Goal: Information Seeking & Learning: Learn about a topic

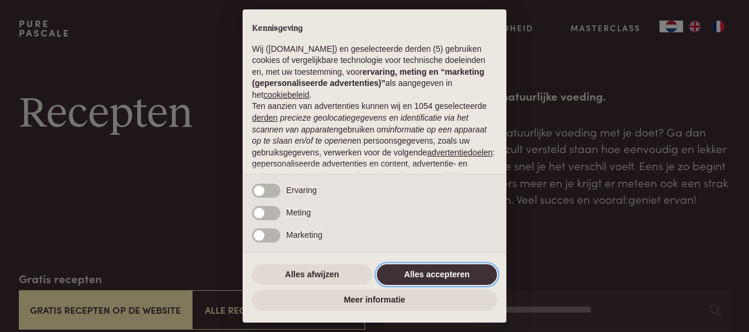
click at [452, 272] on button "Alles accepteren" at bounding box center [437, 275] width 120 height 21
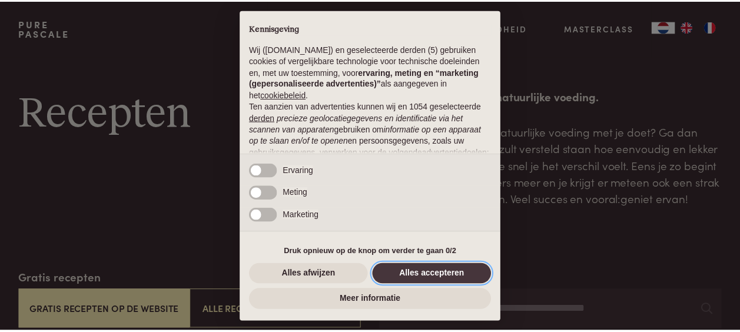
scroll to position [141, 0]
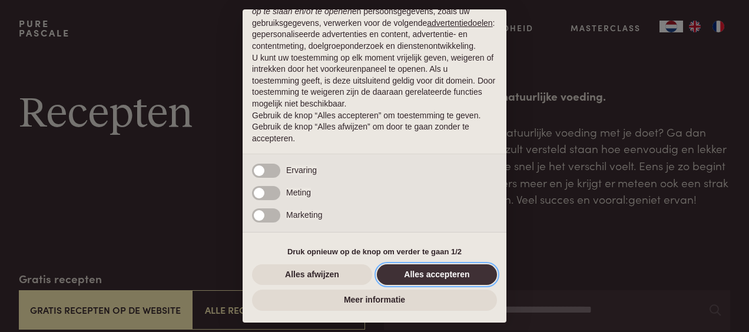
click at [431, 274] on button "Alles accepteren" at bounding box center [437, 275] width 120 height 21
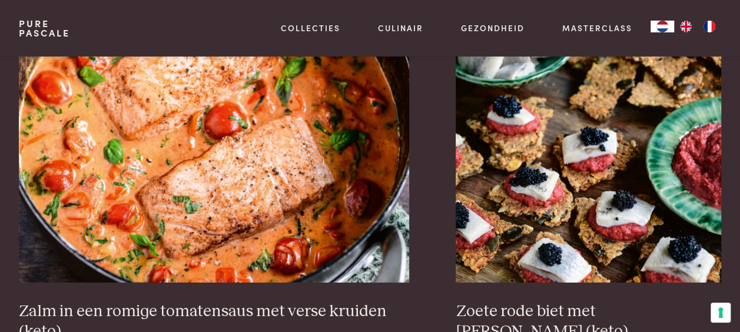
scroll to position [2239, 0]
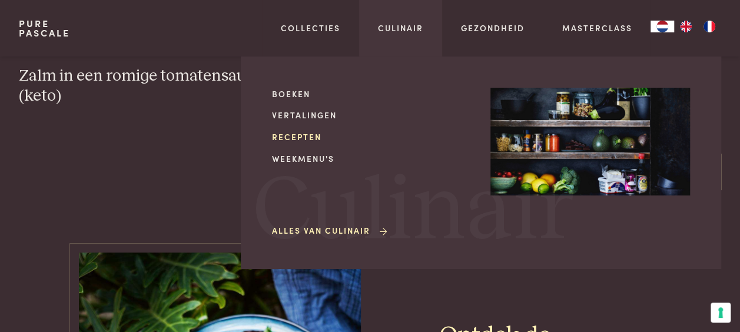
click at [302, 137] on link "Recepten" at bounding box center [372, 137] width 200 height 12
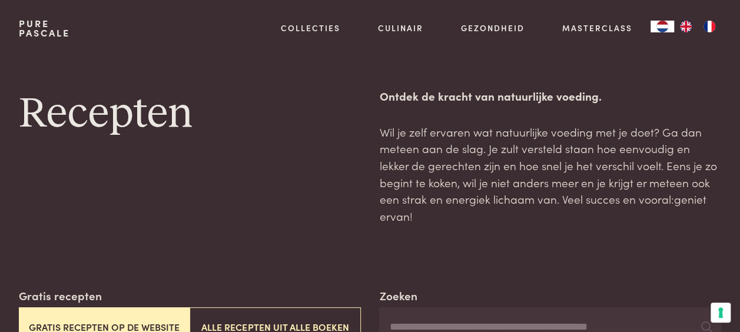
click at [134, 310] on button "Gratis recepten op de website" at bounding box center [104, 327] width 171 height 39
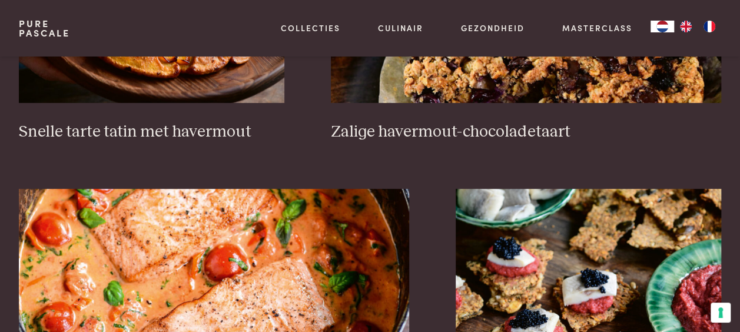
scroll to position [2155, 0]
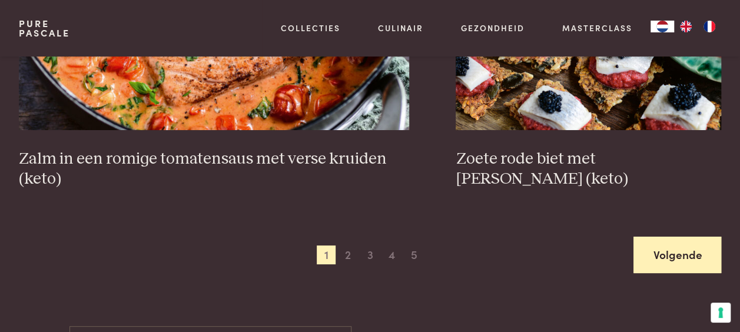
click at [659, 240] on link "Volgende" at bounding box center [678, 255] width 88 height 37
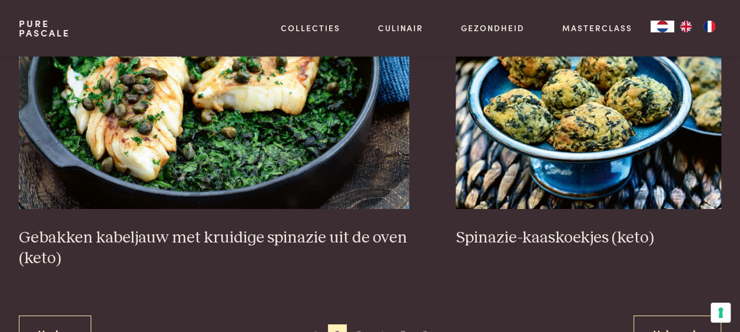
scroll to position [2214, 0]
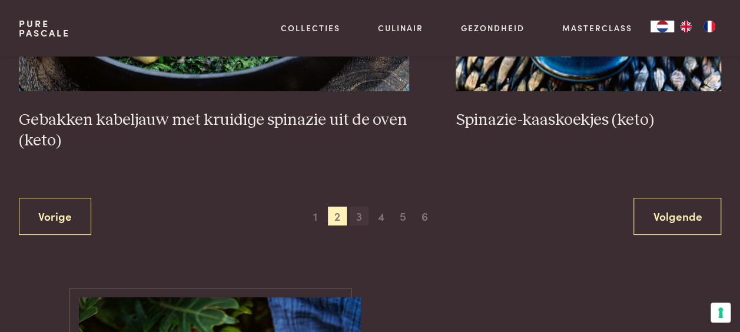
click at [355, 207] on span "3" at bounding box center [359, 216] width 19 height 19
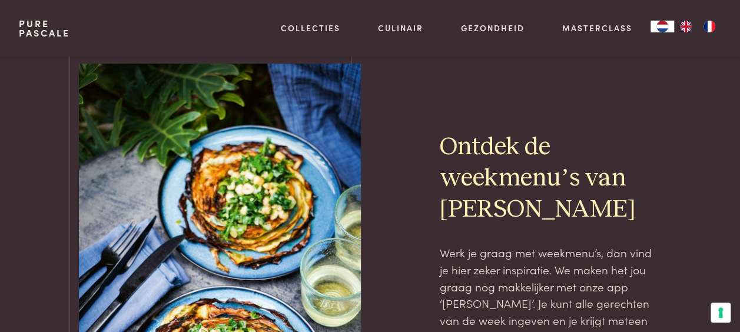
scroll to position [2745, 0]
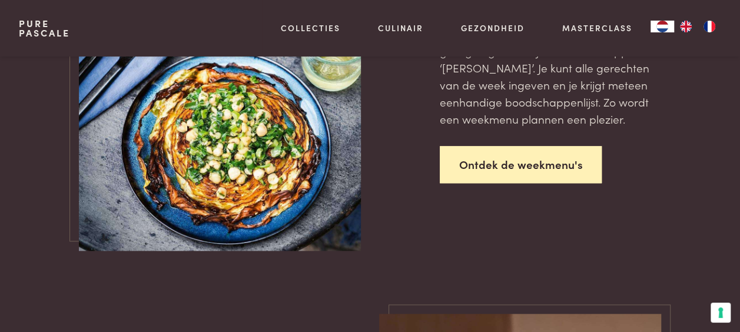
click at [489, 154] on link "Ontdek de weekmenu's" at bounding box center [521, 164] width 163 height 37
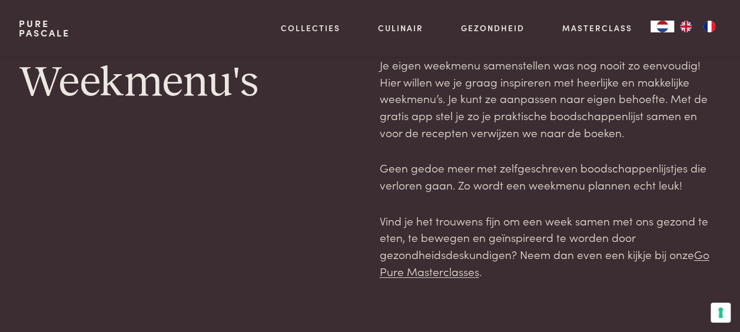
scroll to position [295, 0]
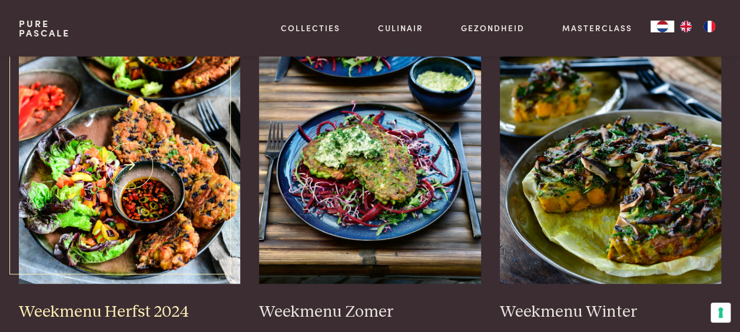
click at [167, 192] on img at bounding box center [130, 166] width 222 height 236
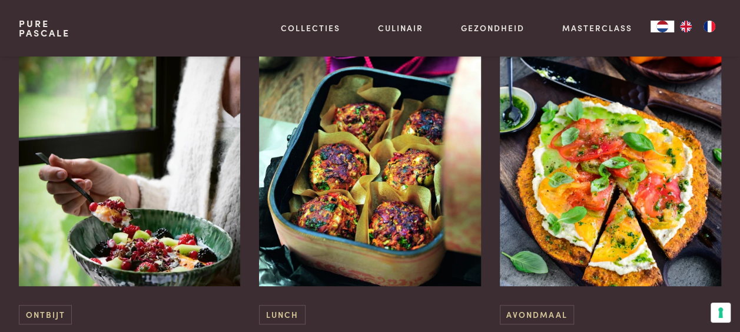
scroll to position [2710, 0]
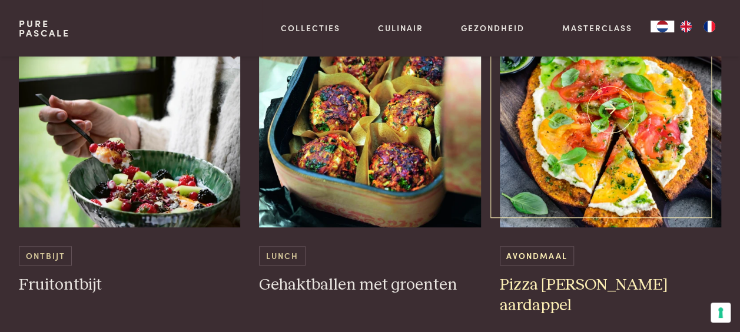
click at [556, 167] on img at bounding box center [611, 110] width 222 height 236
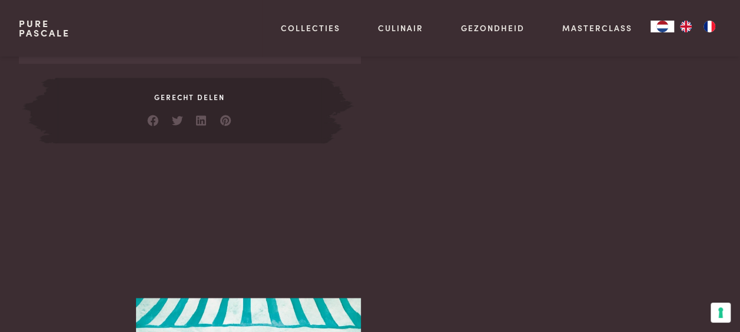
scroll to position [589, 0]
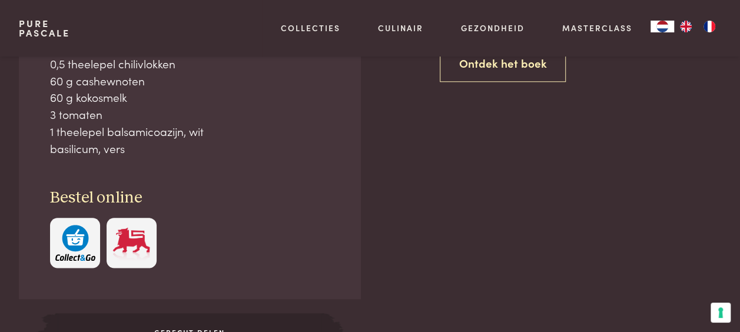
click at [135, 225] on img at bounding box center [131, 243] width 40 height 36
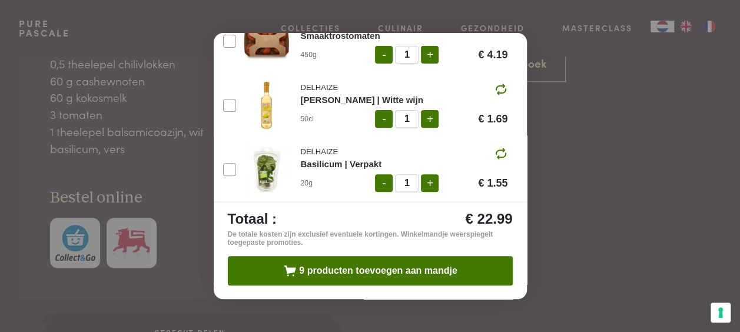
scroll to position [0, 0]
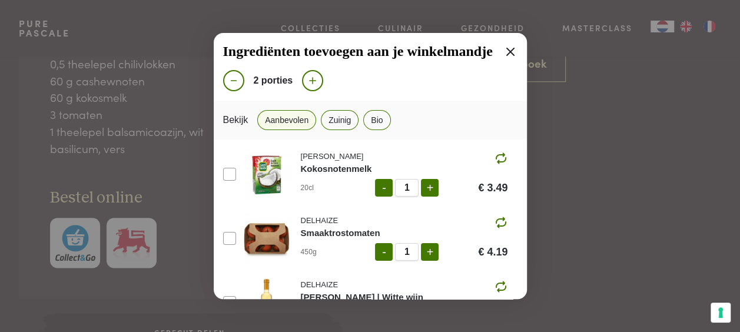
click at [504, 47] on icon at bounding box center [511, 52] width 14 height 14
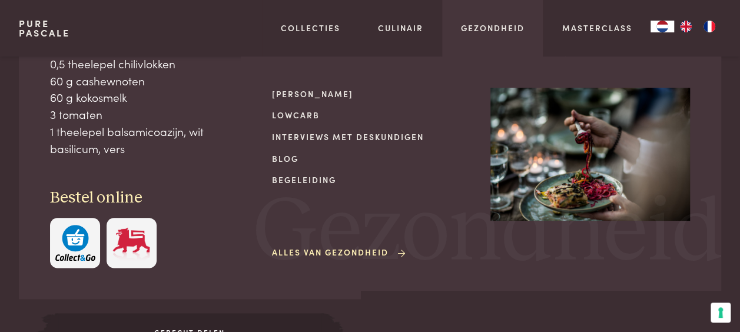
scroll to position [517, 0]
